Goal: Information Seeking & Learning: Compare options

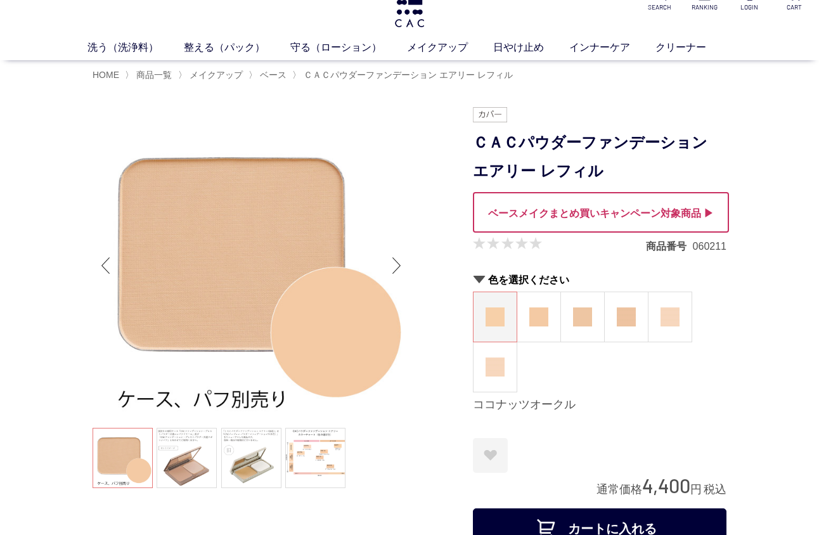
scroll to position [30, 0]
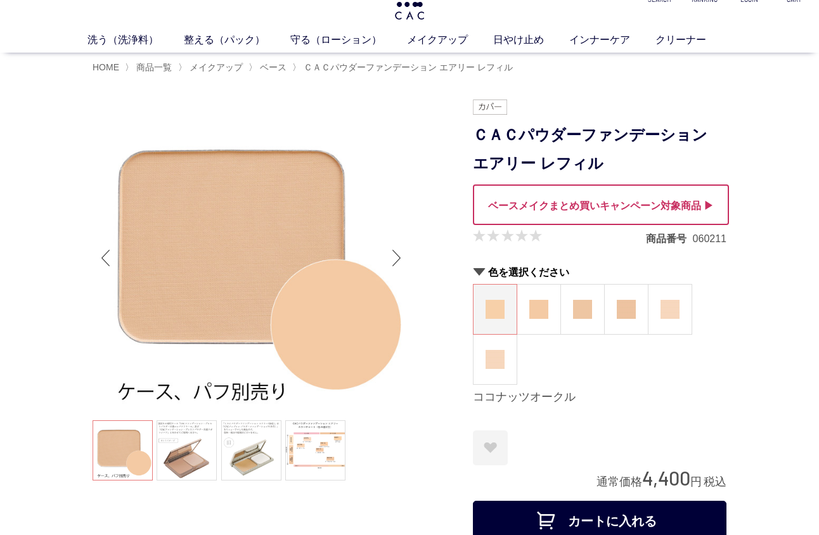
click at [490, 310] on img at bounding box center [495, 309] width 19 height 19
click at [536, 311] on img at bounding box center [538, 309] width 19 height 19
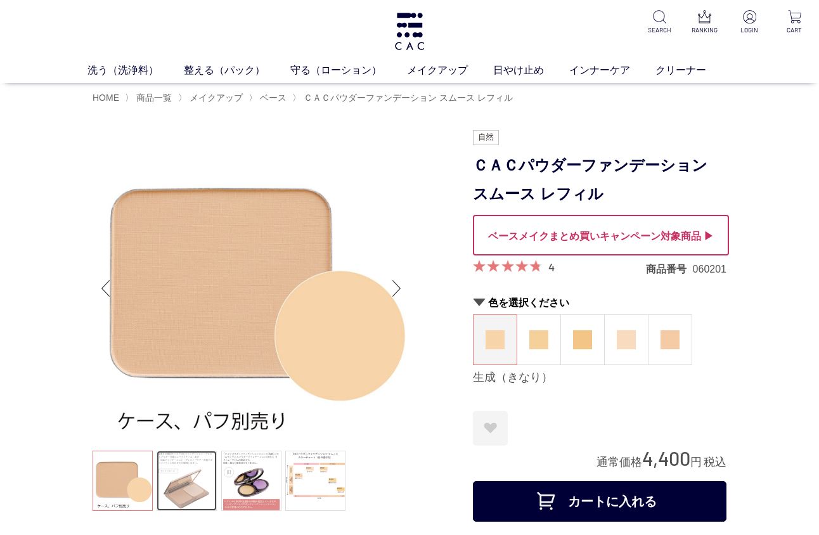
click at [188, 481] on link at bounding box center [187, 481] width 60 height 60
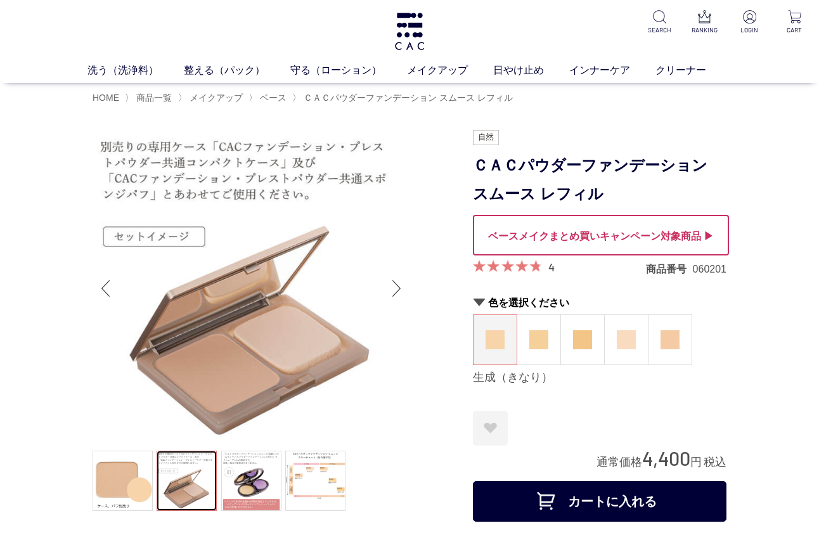
click at [398, 297] on div "Next slide" at bounding box center [396, 288] width 25 height 51
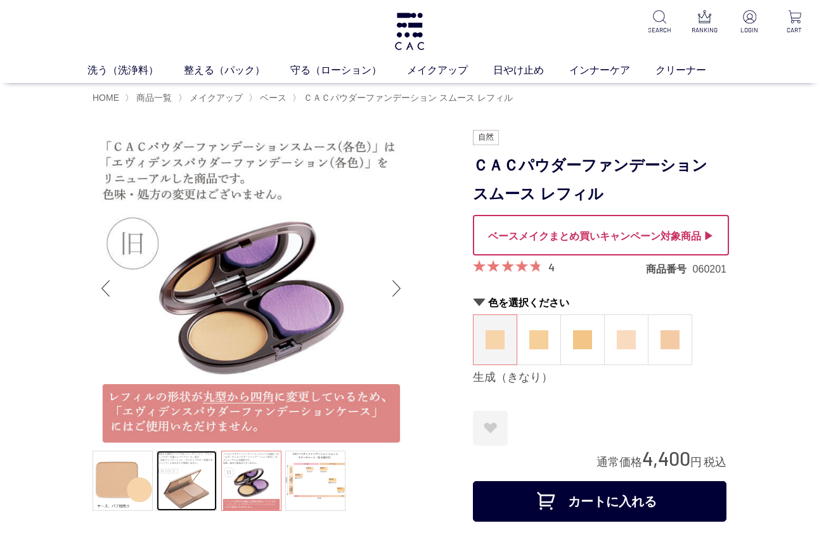
click at [398, 297] on div "Next slide" at bounding box center [396, 288] width 25 height 51
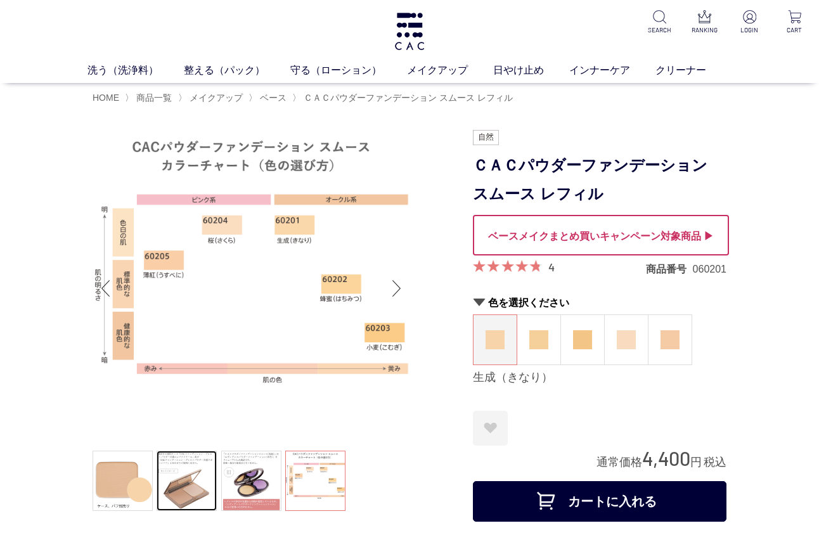
click at [398, 297] on div "Next slide" at bounding box center [396, 288] width 25 height 51
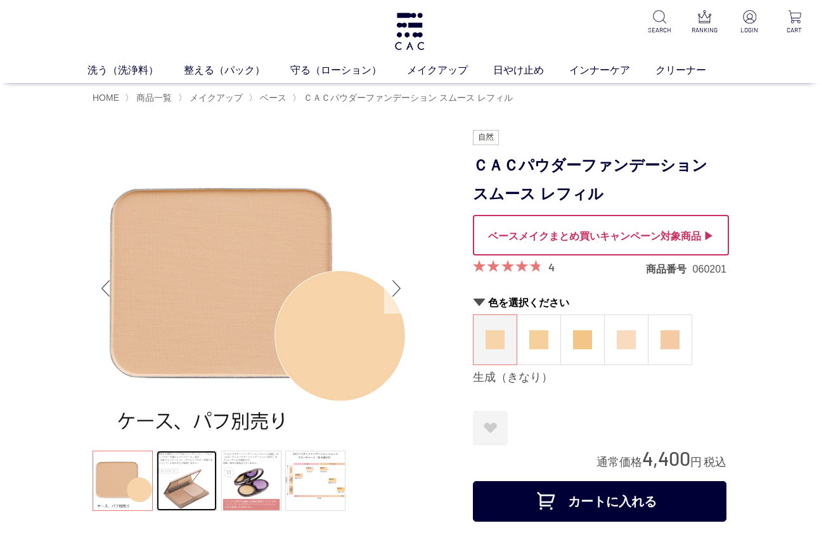
click at [398, 297] on div "Next slide" at bounding box center [396, 288] width 25 height 51
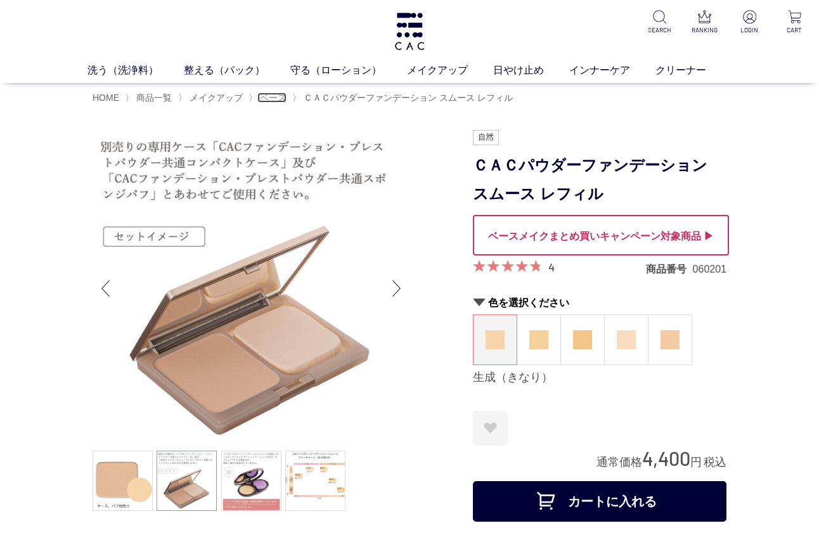
click at [281, 100] on span "ベース" at bounding box center [273, 98] width 27 height 10
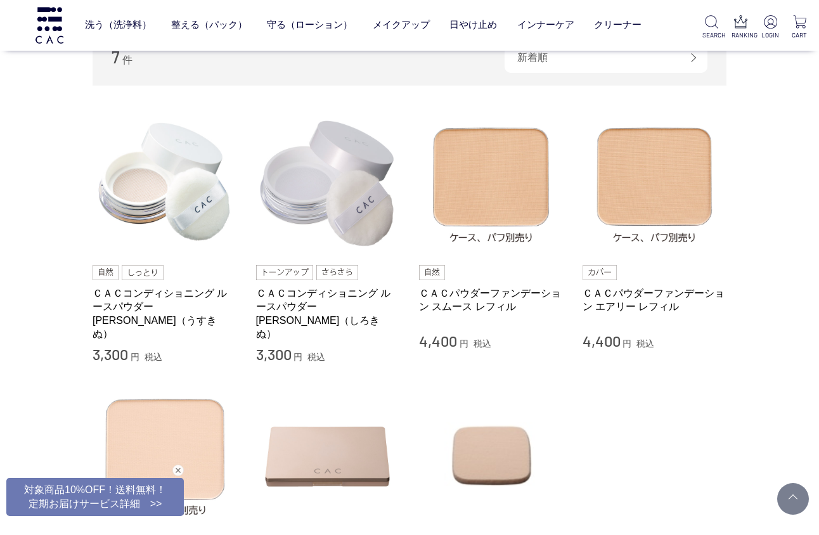
scroll to position [480, 0]
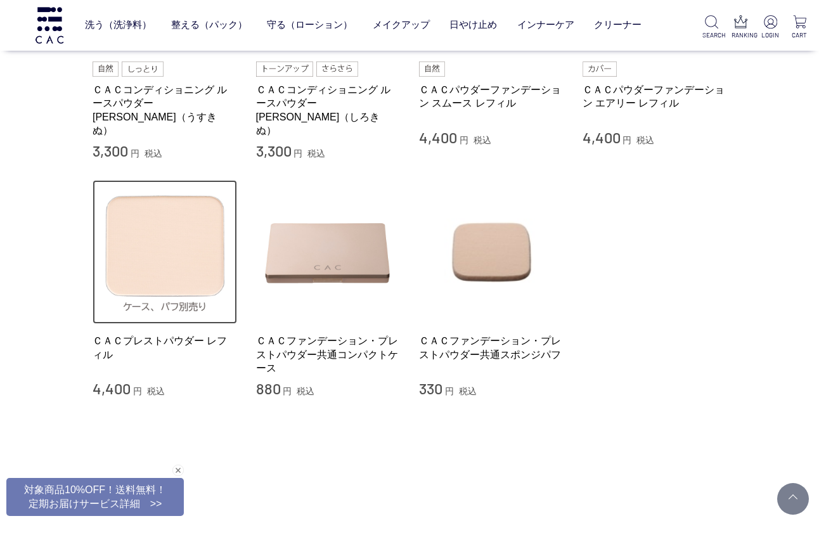
click at [159, 224] on img at bounding box center [165, 252] width 145 height 145
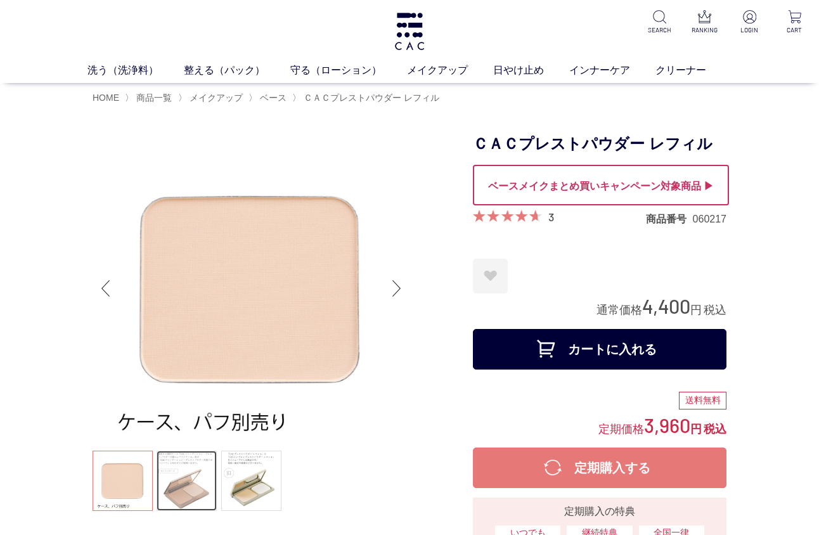
click at [195, 490] on link at bounding box center [187, 481] width 60 height 60
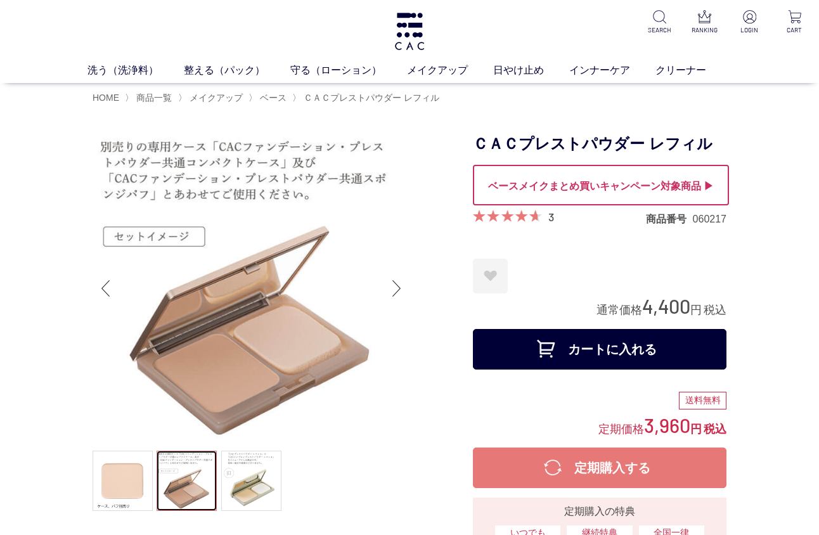
scroll to position [5, 0]
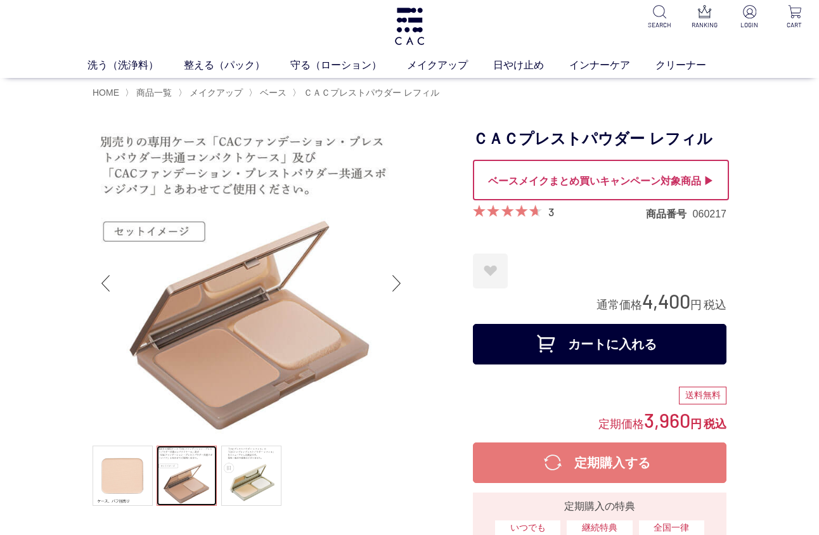
click at [398, 285] on div "Next slide" at bounding box center [396, 283] width 25 height 51
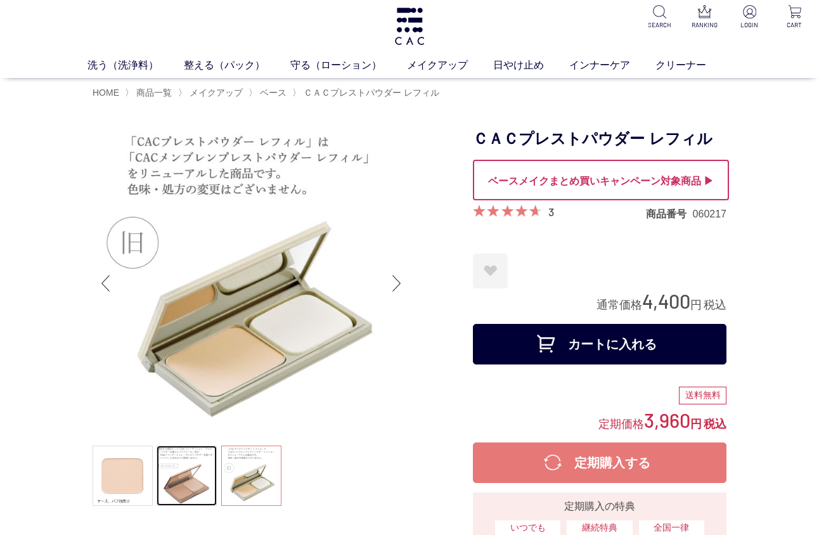
scroll to position [3, 0]
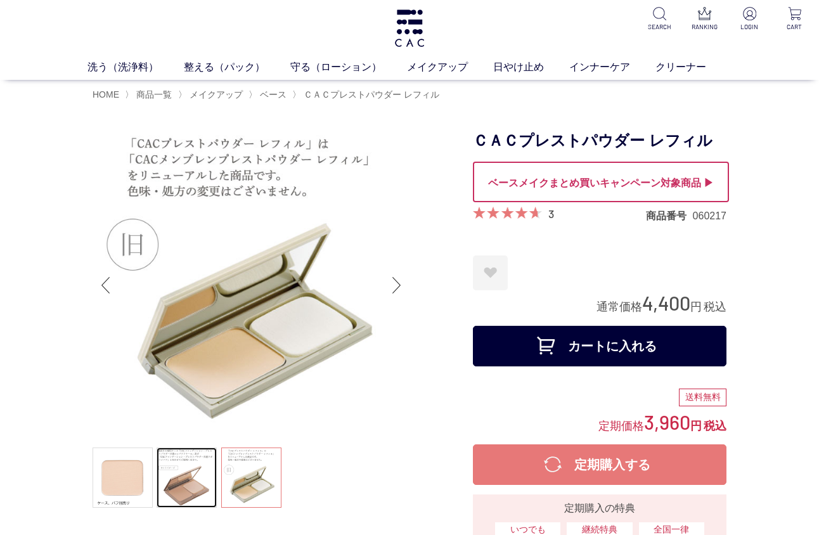
click at [398, 285] on div "Next slide" at bounding box center [396, 285] width 25 height 51
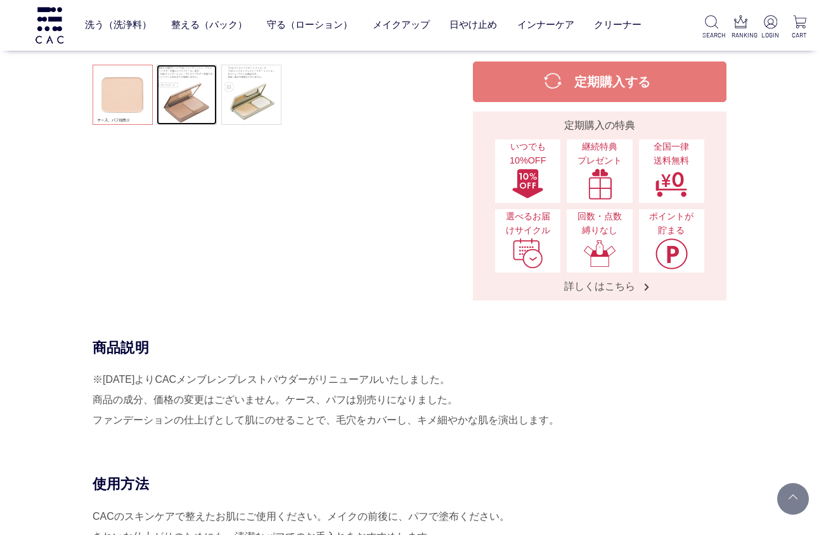
scroll to position [307, 0]
